Goal: Task Accomplishment & Management: Manage account settings

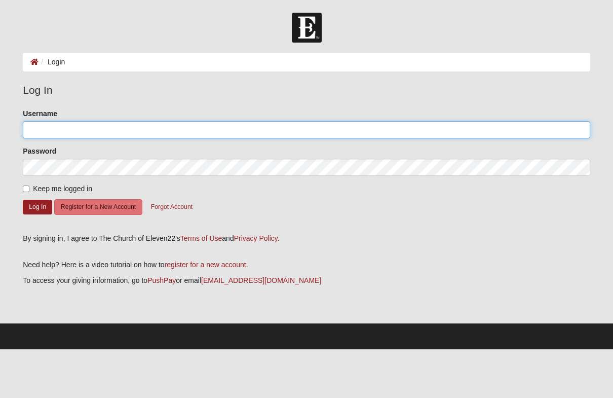
click at [471, 126] on input "Username" at bounding box center [307, 129] width 568 height 17
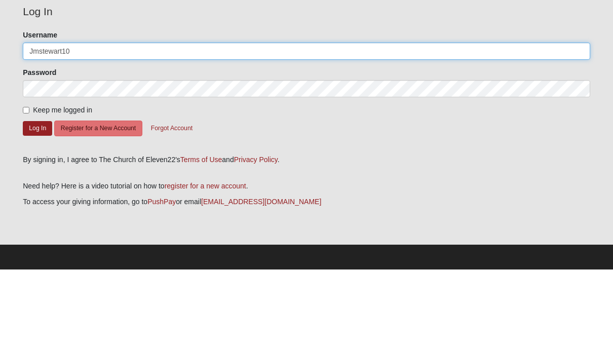
type input "Jmstewart10"
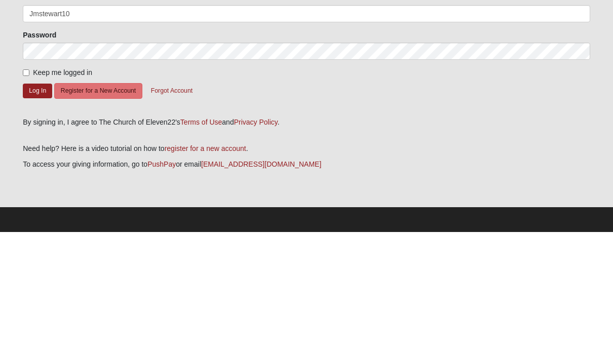
click at [39, 200] on button "Log In" at bounding box center [37, 207] width 29 height 15
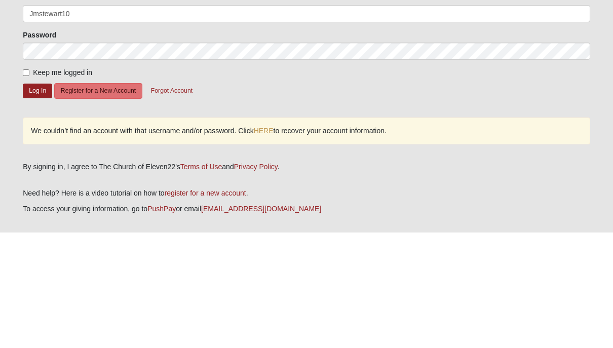
click at [44, 199] on button "Log In" at bounding box center [37, 206] width 29 height 15
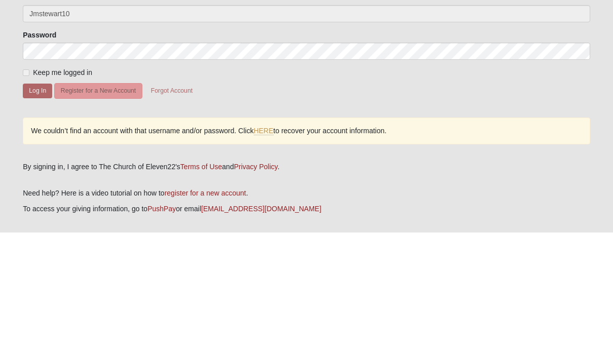
scroll to position [45, 0]
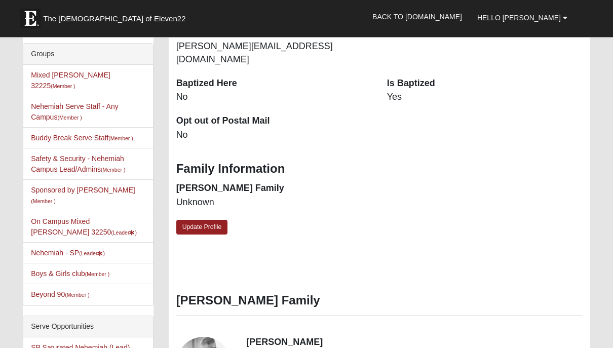
scroll to position [263, 0]
click at [51, 155] on link "Safety & Security - Nehemiah Campus Lead/Admins (Member )" at bounding box center [78, 164] width 94 height 19
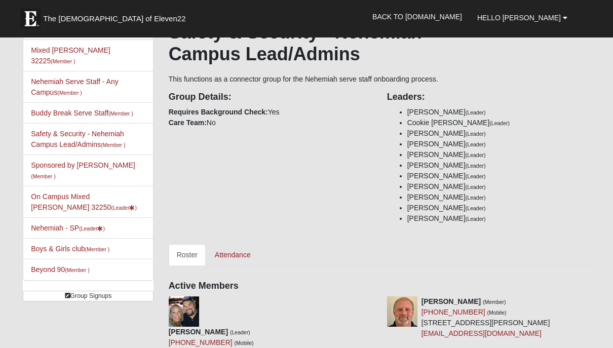
scroll to position [90, 0]
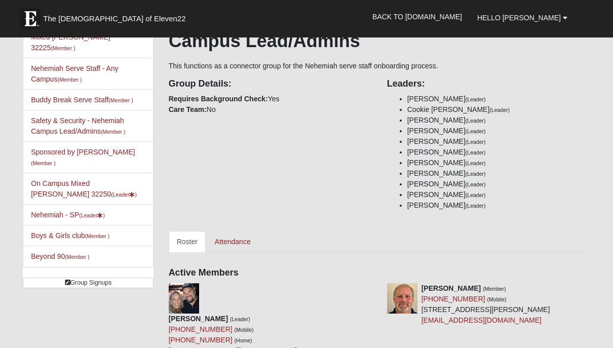
click at [250, 249] on link "Attendance" at bounding box center [233, 241] width 52 height 21
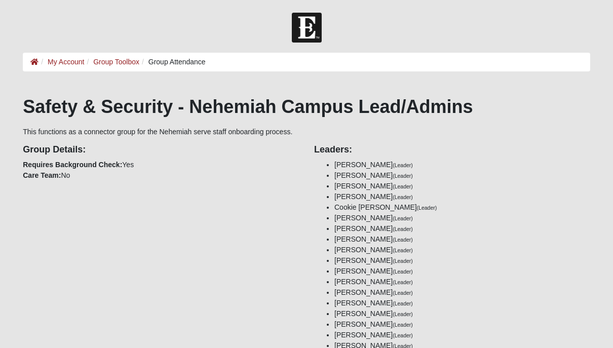
click at [112, 62] on link "Group Toolbox" at bounding box center [116, 62] width 46 height 8
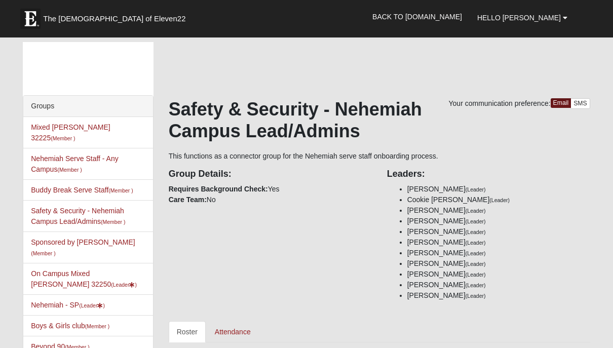
click at [582, 103] on link "SMS" at bounding box center [581, 103] width 20 height 11
click at [41, 301] on link "Nehemiah - SP (Leader )" at bounding box center [68, 305] width 74 height 8
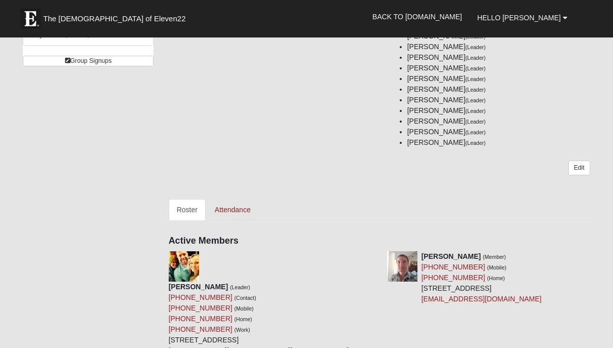
scroll to position [312, 0]
click at [228, 211] on link "Attendance" at bounding box center [233, 210] width 52 height 21
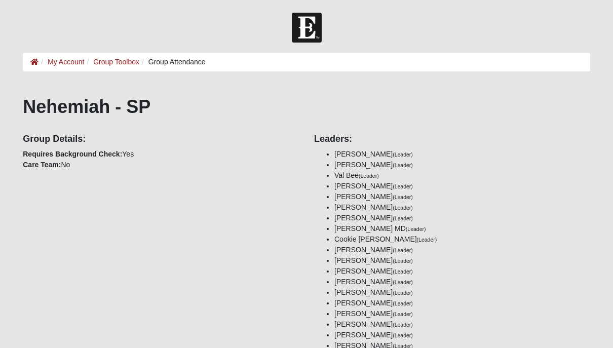
click at [59, 63] on link "My Account" at bounding box center [66, 62] width 36 height 8
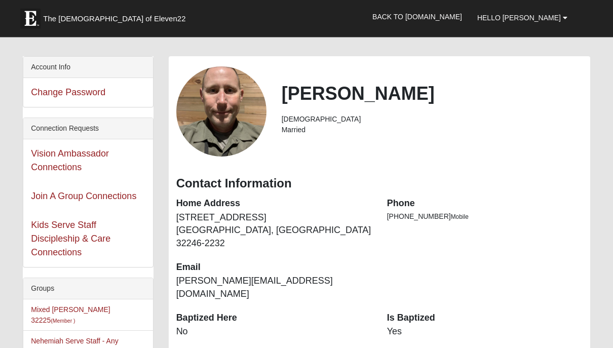
scroll to position [35, 0]
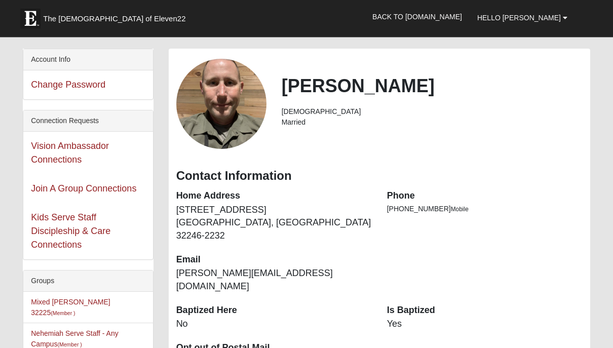
click at [54, 154] on link "Vision Ambassador Connections" at bounding box center [70, 153] width 78 height 24
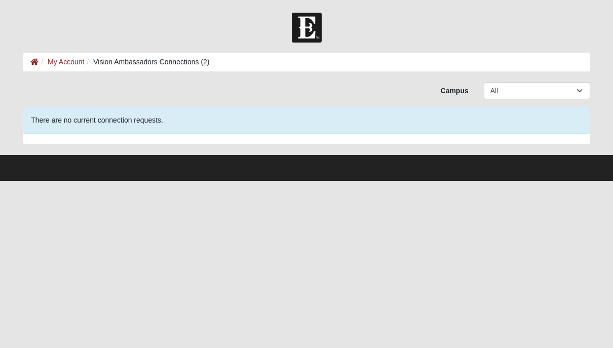
click at [67, 58] on link "My Account" at bounding box center [66, 62] width 36 height 8
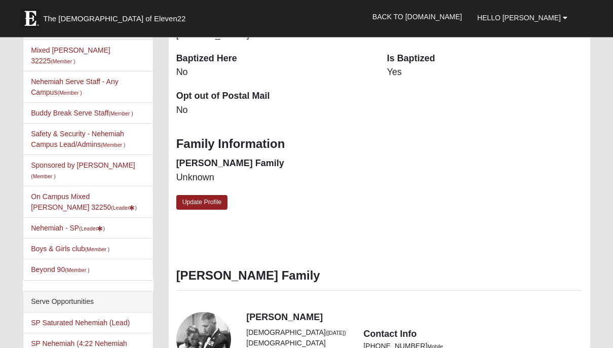
scroll to position [287, 0]
click at [53, 193] on link "On Campus Mixed Stewart 32250 (Leader )" at bounding box center [84, 202] width 106 height 19
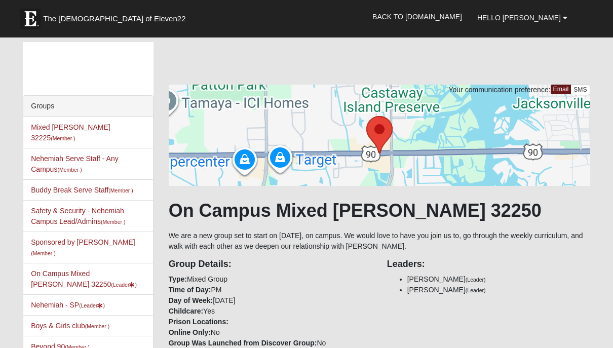
click at [579, 90] on link "SMS" at bounding box center [581, 90] width 20 height 11
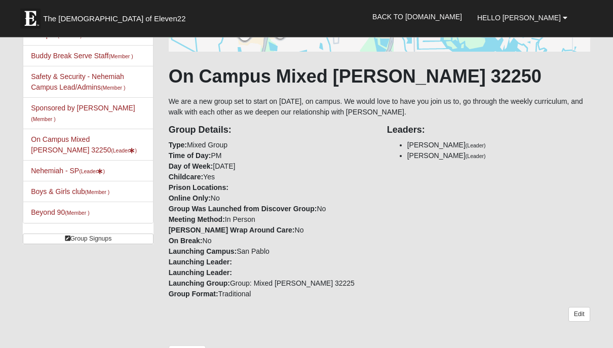
scroll to position [134, 0]
click at [67, 236] on icon at bounding box center [68, 239] width 6 height 6
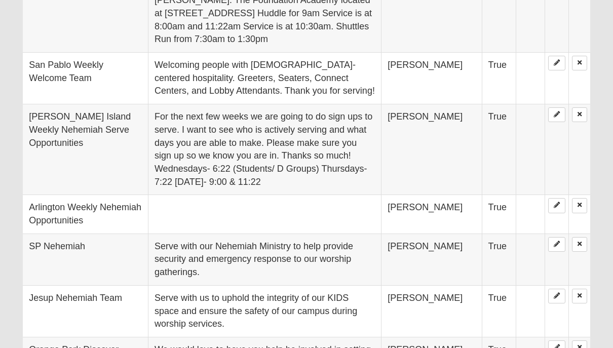
scroll to position [430, 0]
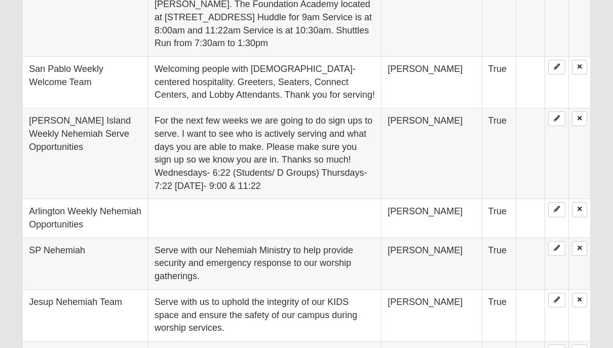
click at [50, 238] on td "SP Nehemiah" at bounding box center [85, 264] width 125 height 52
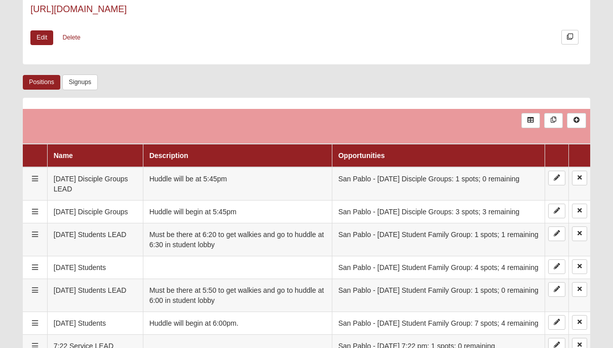
scroll to position [306, 0]
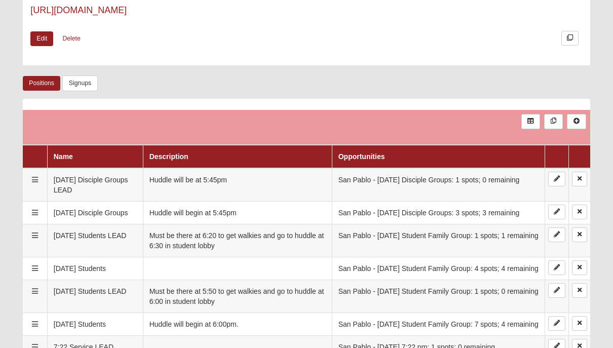
click at [36, 182] on icon at bounding box center [35, 180] width 6 height 7
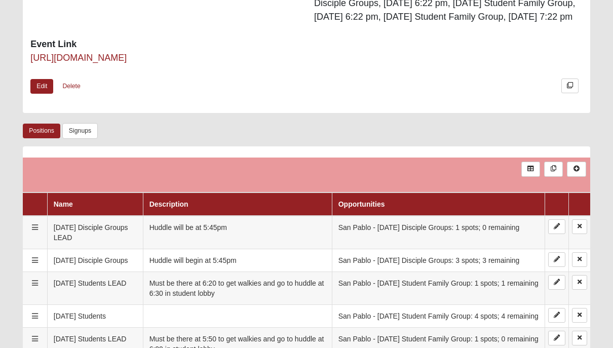
scroll to position [259, 0]
click at [559, 228] on icon at bounding box center [557, 227] width 6 height 6
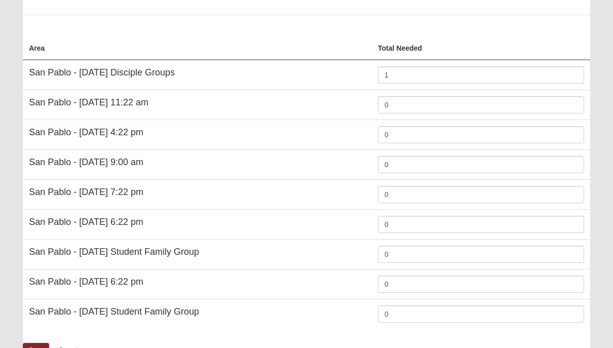
scroll to position [301, 0]
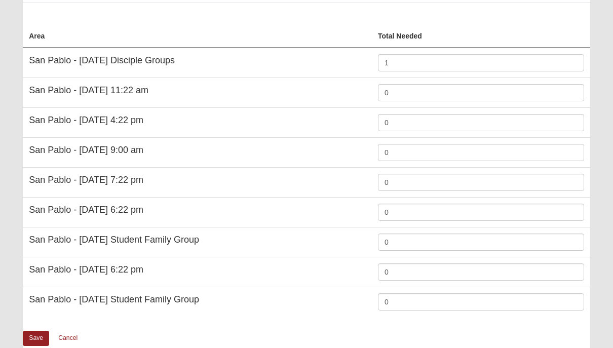
click at [68, 334] on link "Cancel" at bounding box center [68, 338] width 32 height 16
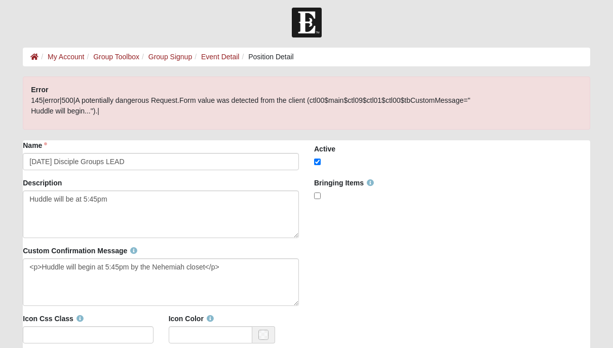
scroll to position [0, 0]
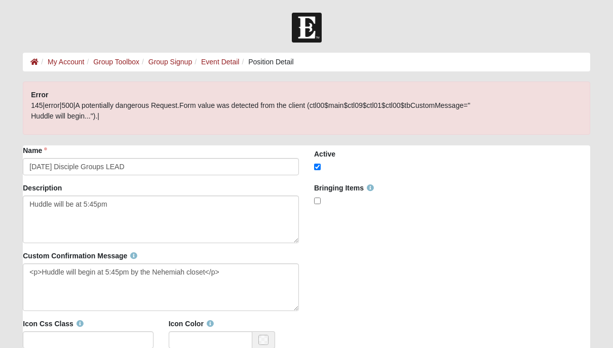
click at [35, 63] on icon at bounding box center [34, 61] width 8 height 7
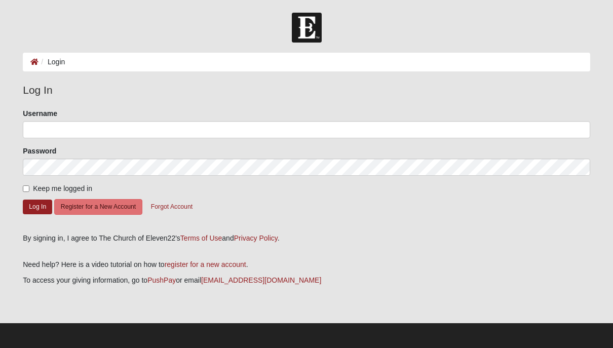
scroll to position [1, 0]
